Goal: Download file/media

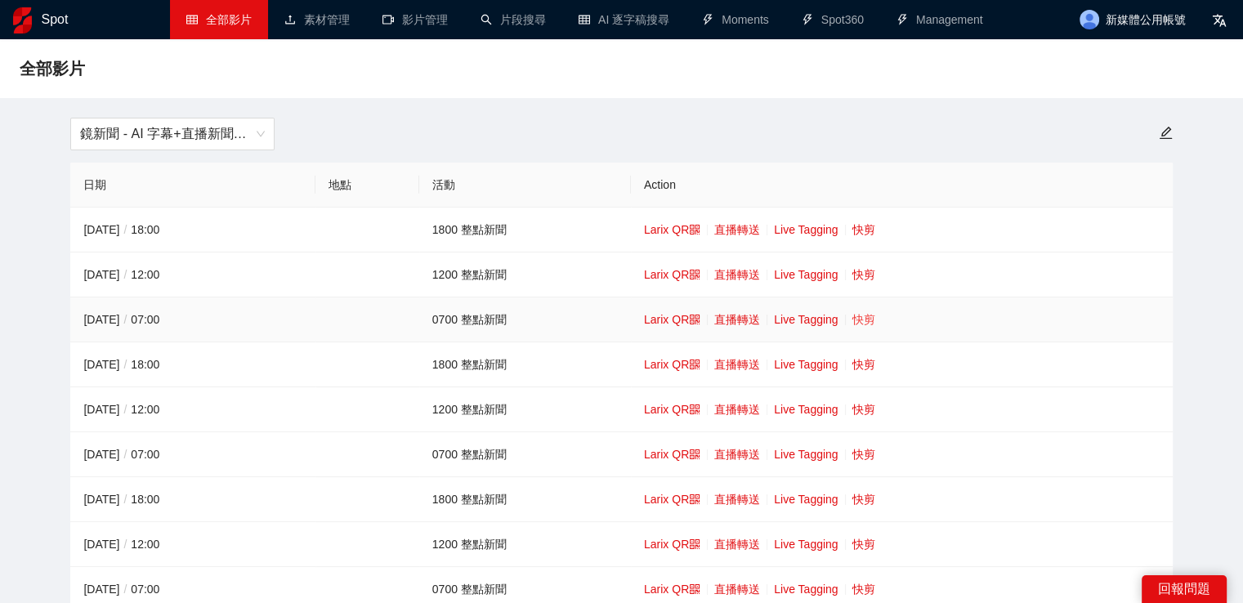
click at [873, 315] on link "快剪" at bounding box center [863, 319] width 23 height 13
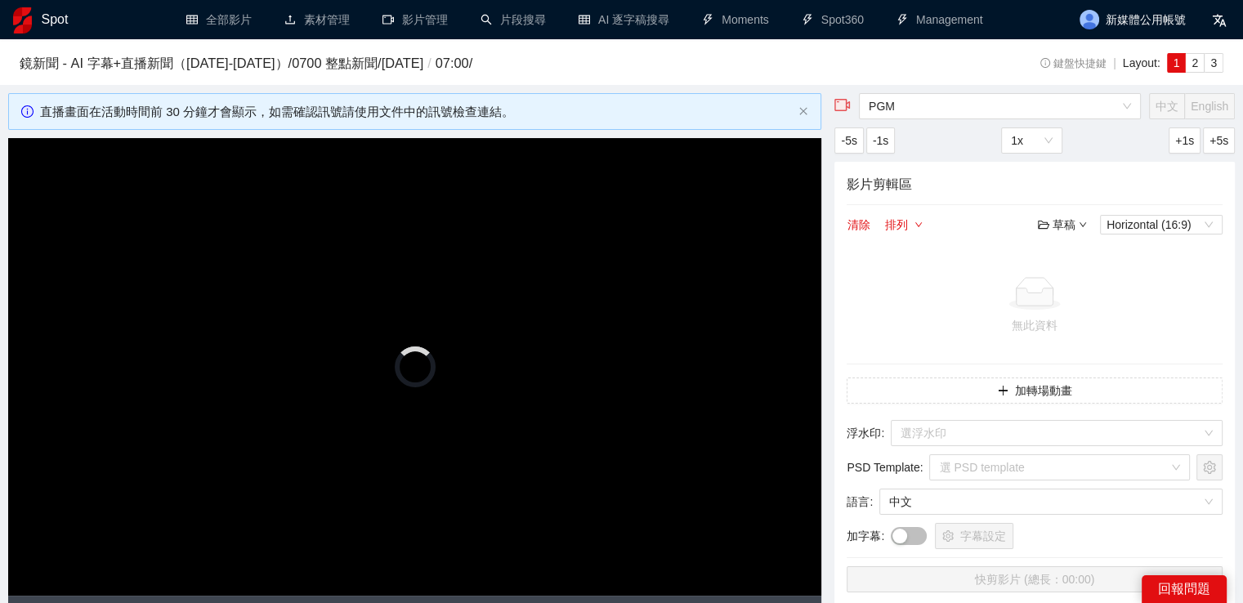
click at [455, 285] on video "Video Player" at bounding box center [414, 367] width 813 height 458
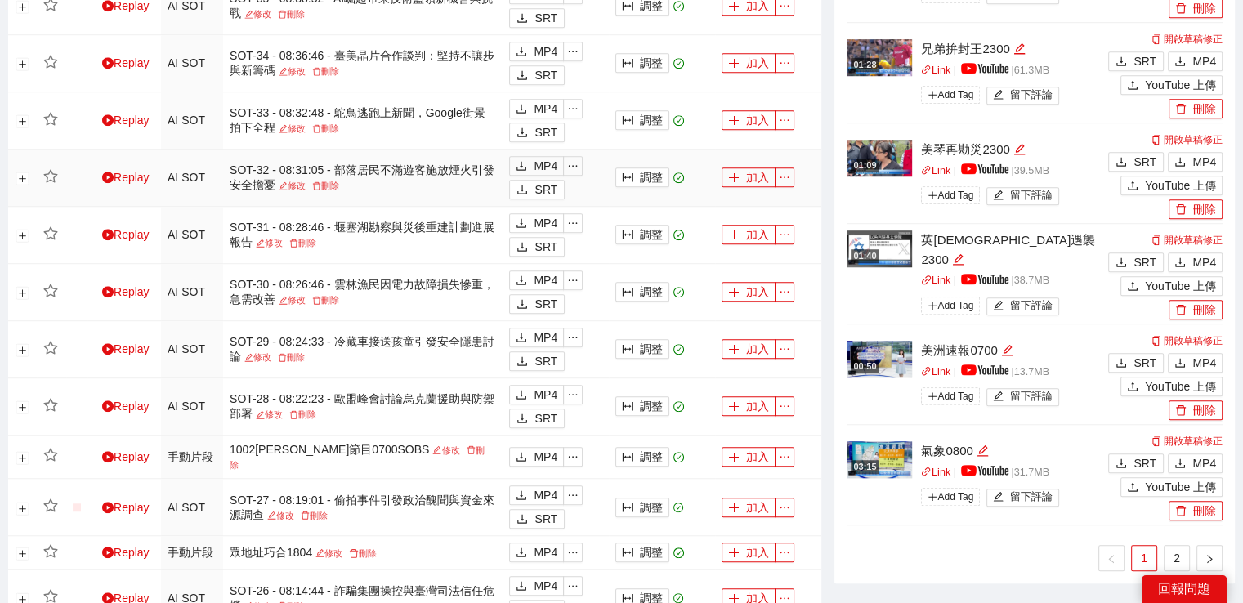
scroll to position [1226, 0]
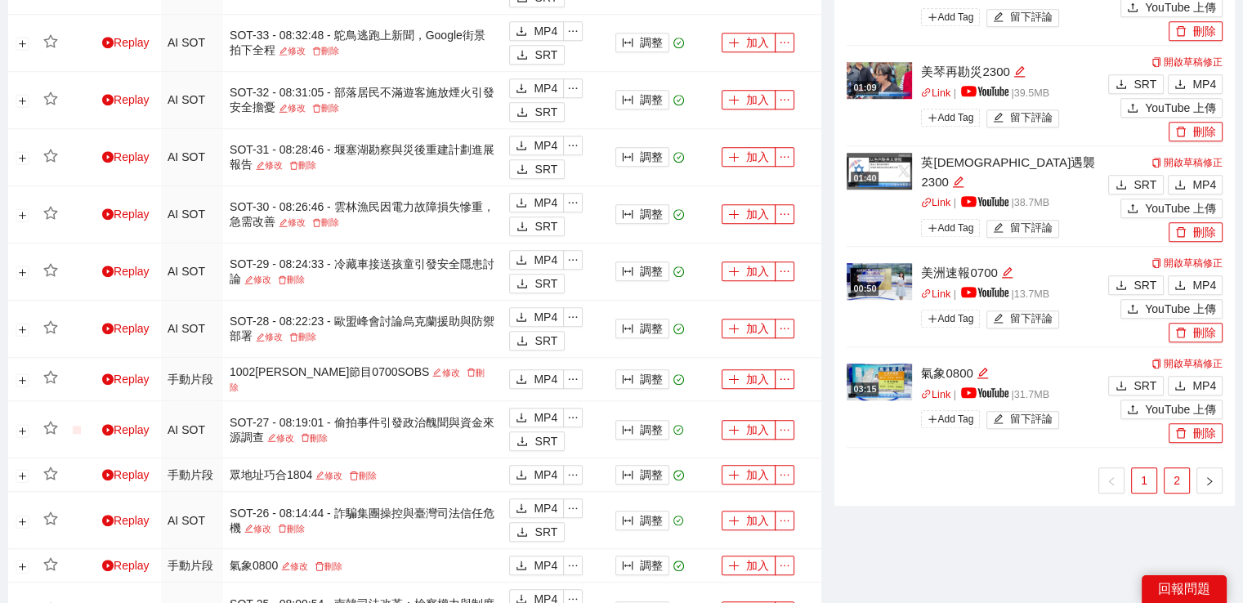
click at [1175, 486] on link "2" at bounding box center [1177, 480] width 25 height 25
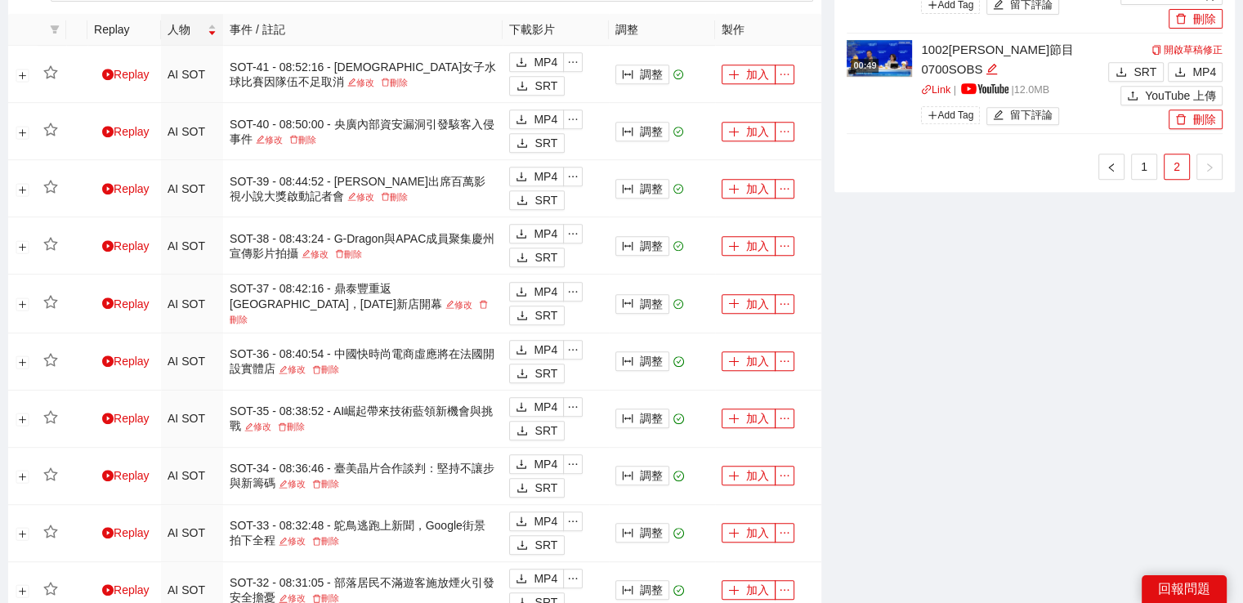
scroll to position [490, 0]
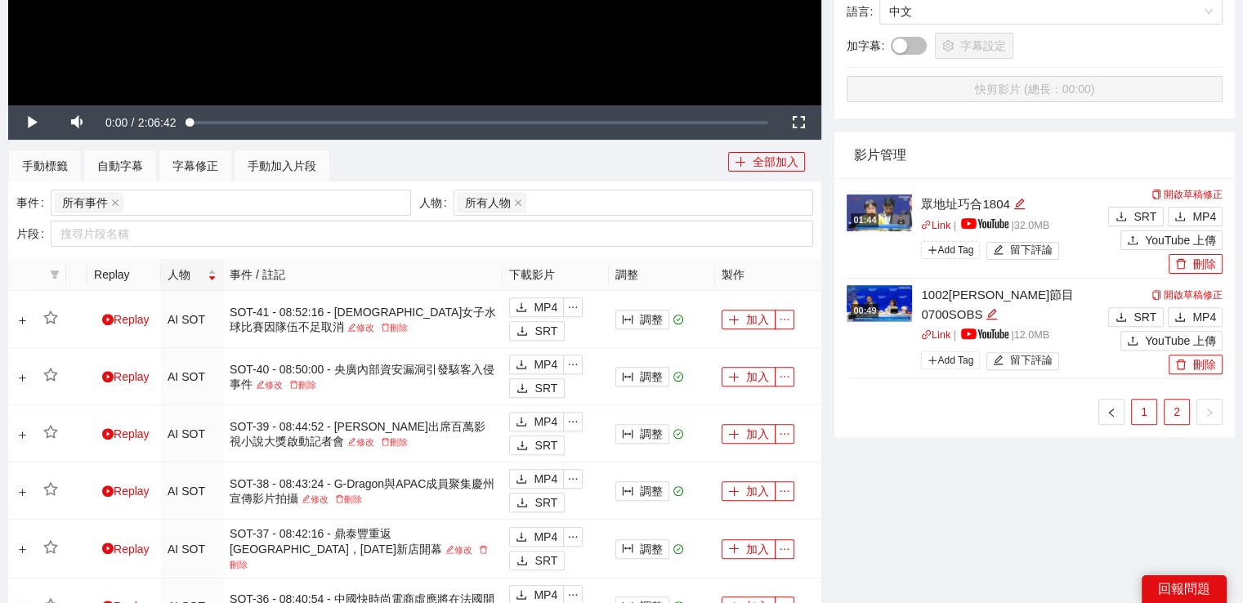
click at [1148, 407] on link "1" at bounding box center [1144, 412] width 25 height 25
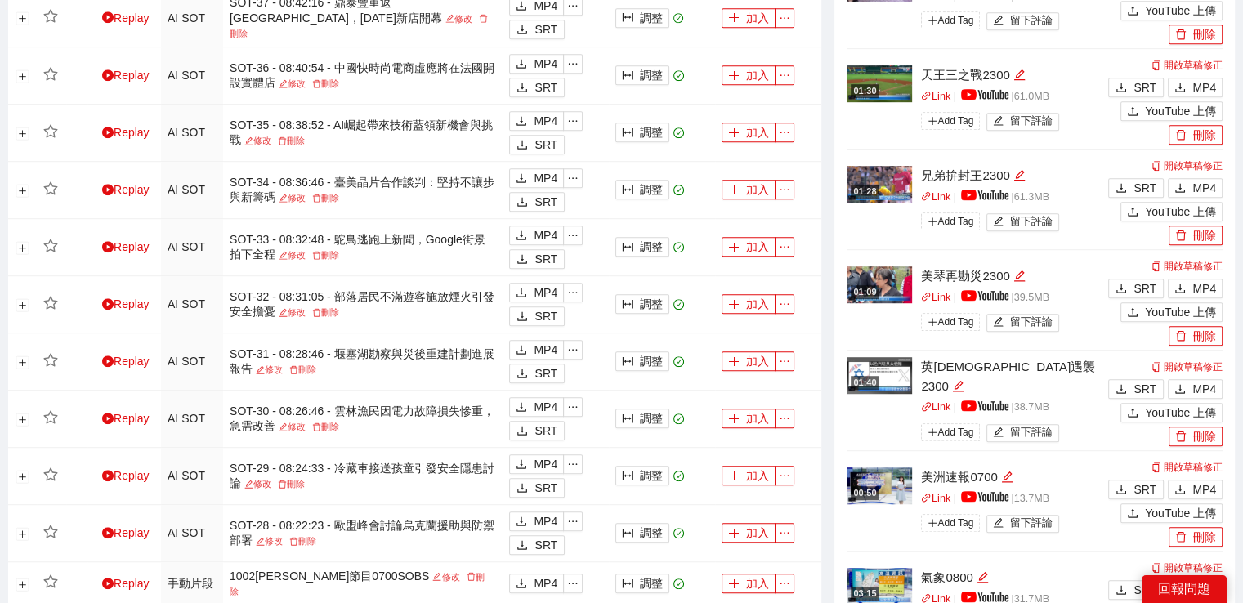
scroll to position [1144, 0]
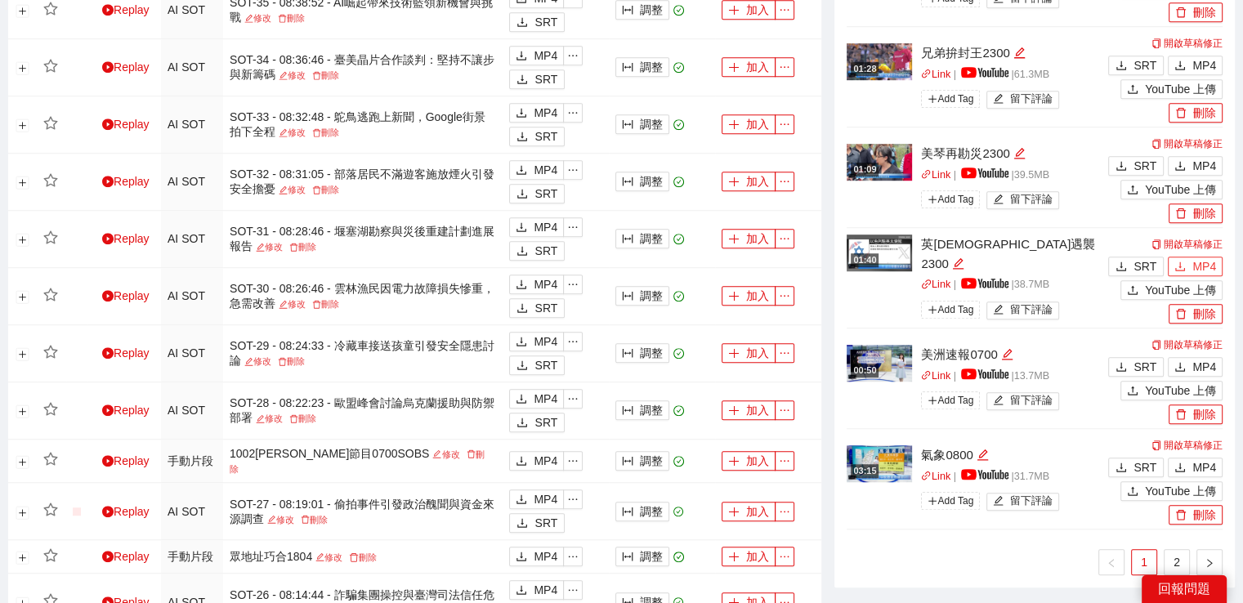
click at [1198, 269] on span "MP4" at bounding box center [1205, 266] width 24 height 18
click at [1184, 160] on icon "download" at bounding box center [1180, 165] width 11 height 11
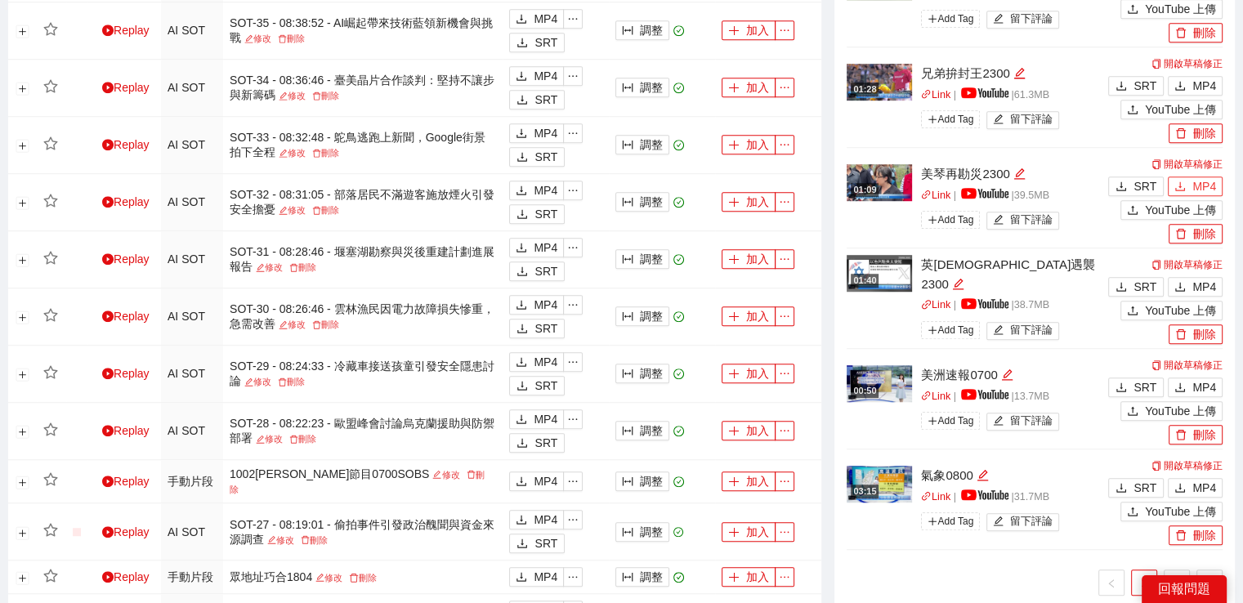
scroll to position [981, 0]
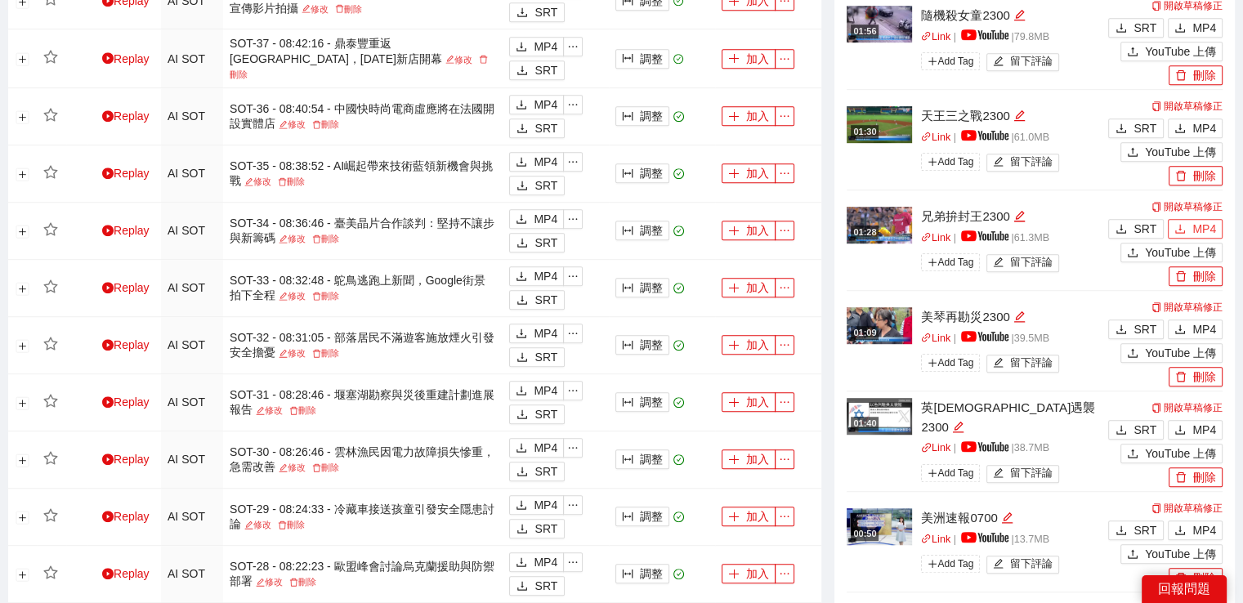
click at [1206, 225] on span "MP4" at bounding box center [1205, 229] width 24 height 18
click at [1183, 123] on icon "download" at bounding box center [1180, 128] width 11 height 11
click at [1188, 20] on button "MP4" at bounding box center [1195, 28] width 55 height 20
